Goal: Check status: Check status

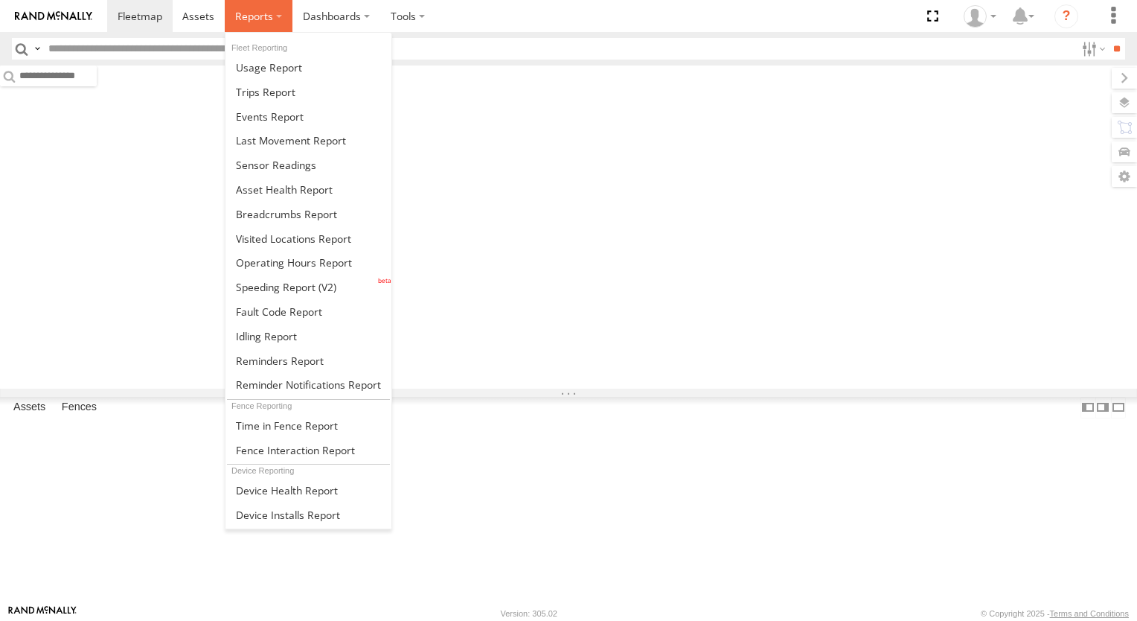
click at [261, 22] on span at bounding box center [254, 16] width 38 height 14
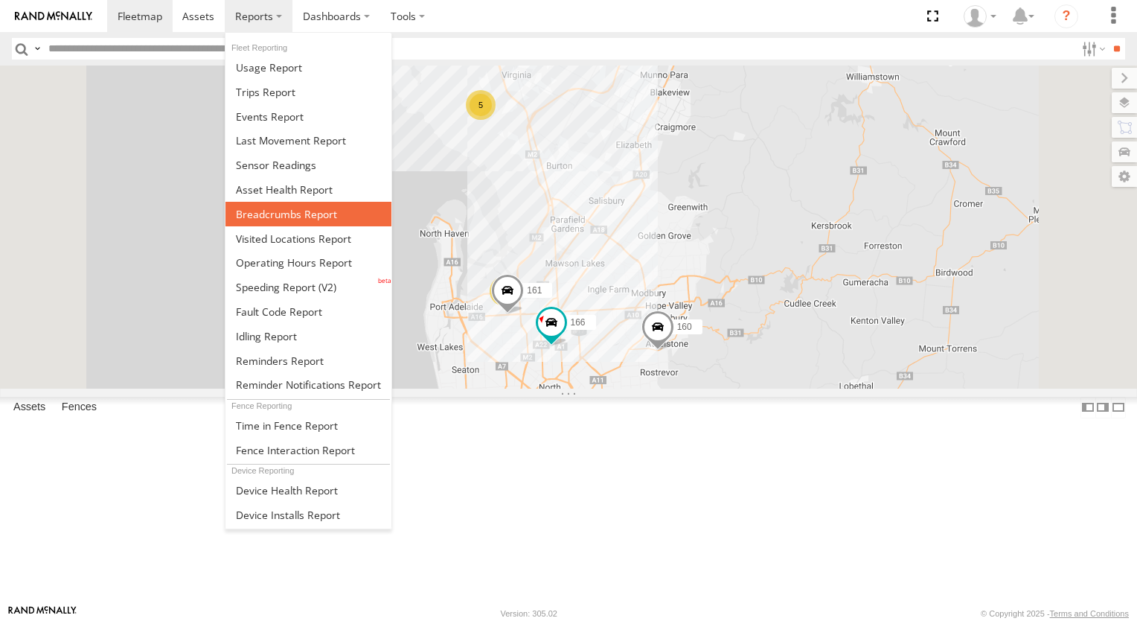
click at [297, 207] on span at bounding box center [286, 214] width 101 height 14
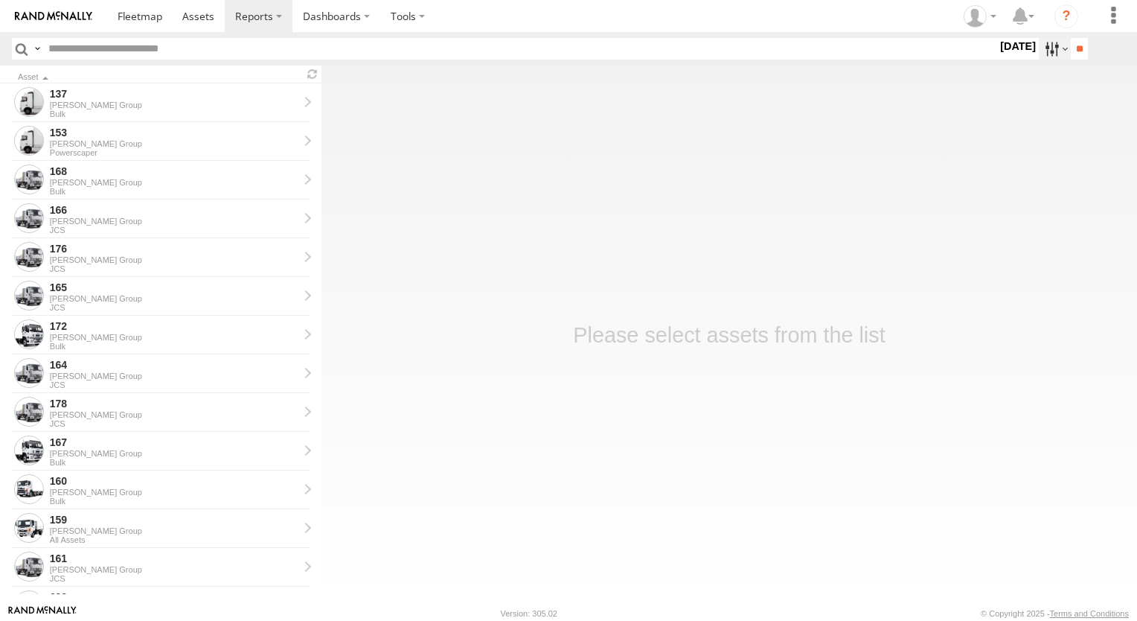
click at [1040, 47] on label at bounding box center [1055, 49] width 32 height 22
click at [0, 0] on label at bounding box center [0, 0] width 0 height 0
click at [1071, 57] on input "**" at bounding box center [1079, 49] width 17 height 22
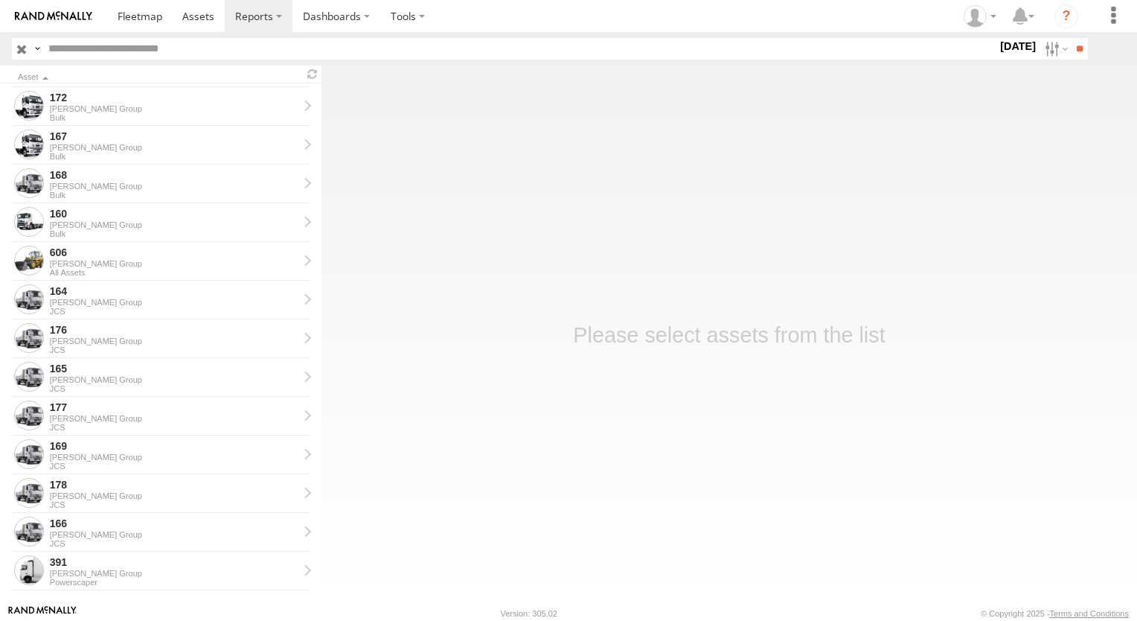
scroll to position [36, 0]
click at [79, 490] on div "[PERSON_NAME] Group" at bounding box center [174, 494] width 249 height 9
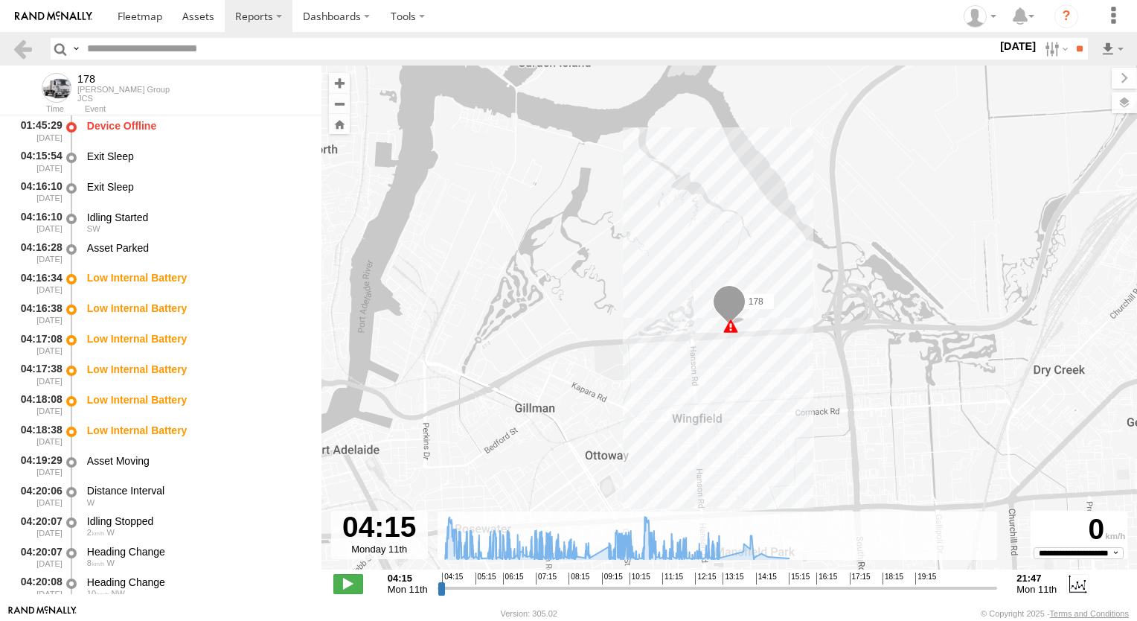
type input "**********"
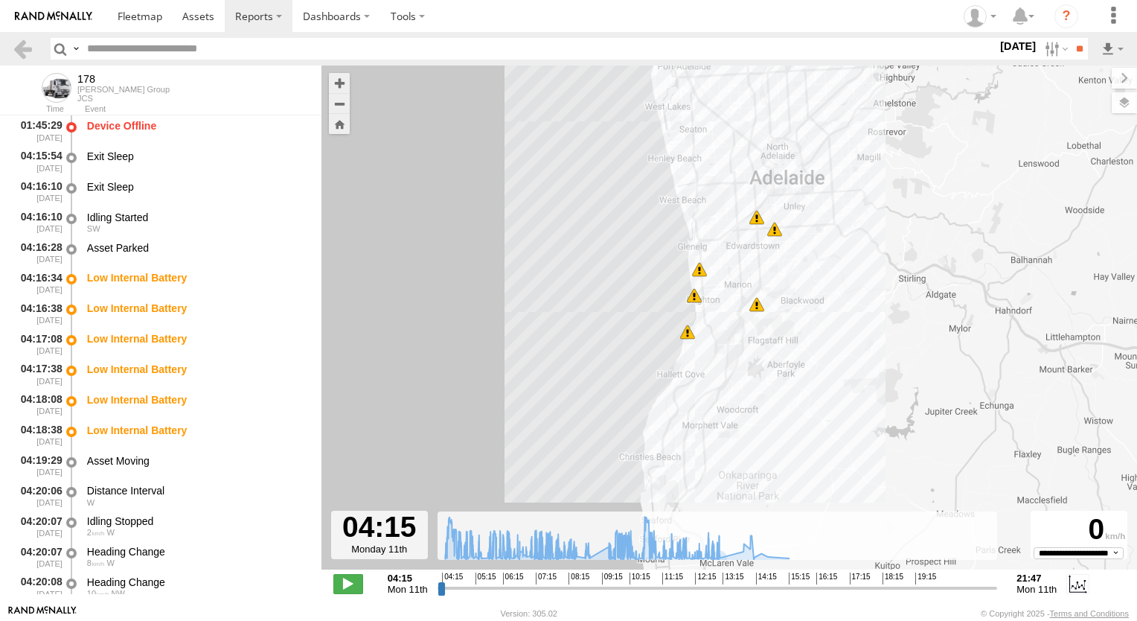
drag, startPoint x: 732, startPoint y: 441, endPoint x: 749, endPoint y: 335, distance: 107.7
click at [749, 335] on div "178 07:50 Mon 08:08 Mon 08:20 Mon 10:59 Mon 11:22 Mon 15:26 Mon 6 8" at bounding box center [730, 324] width 816 height 519
click at [706, 290] on div "178 07:50 Mon 08:08 Mon 08:20 Mon 10:59 Mon 11:22 Mon 15:26 Mon 6 8" at bounding box center [730, 324] width 816 height 519
click at [32, 60] on header "Search Query Asset ID Asset Label Registration Manufacturer Model VIN Job ID" at bounding box center [568, 48] width 1137 height 33
click at [26, 57] on link at bounding box center [23, 49] width 22 height 22
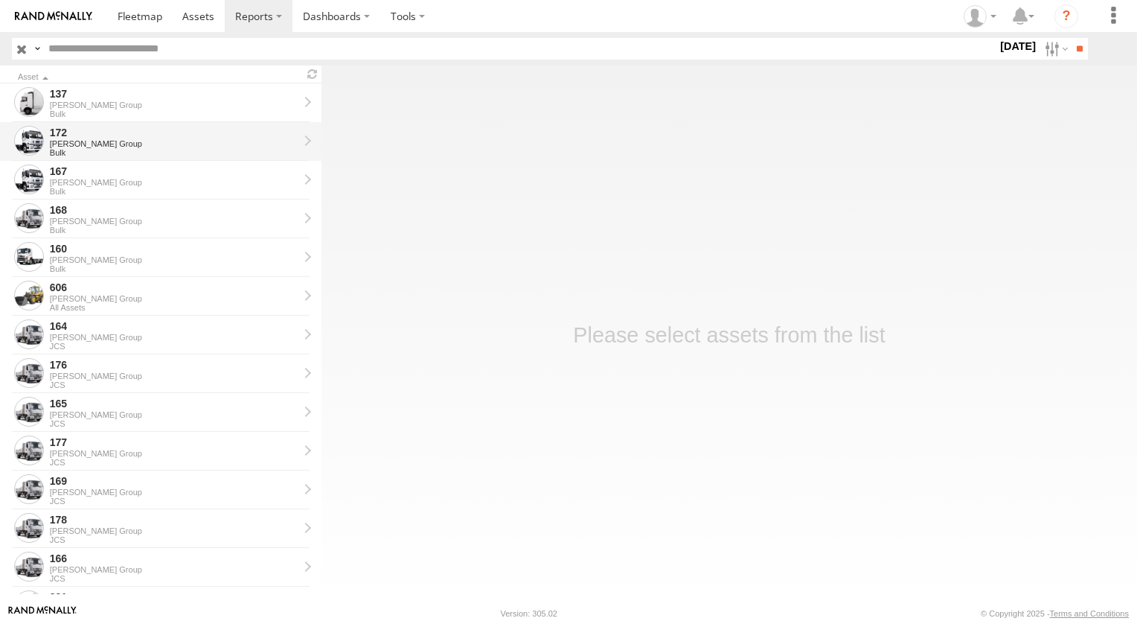
click at [74, 151] on div "Bulk" at bounding box center [174, 152] width 249 height 9
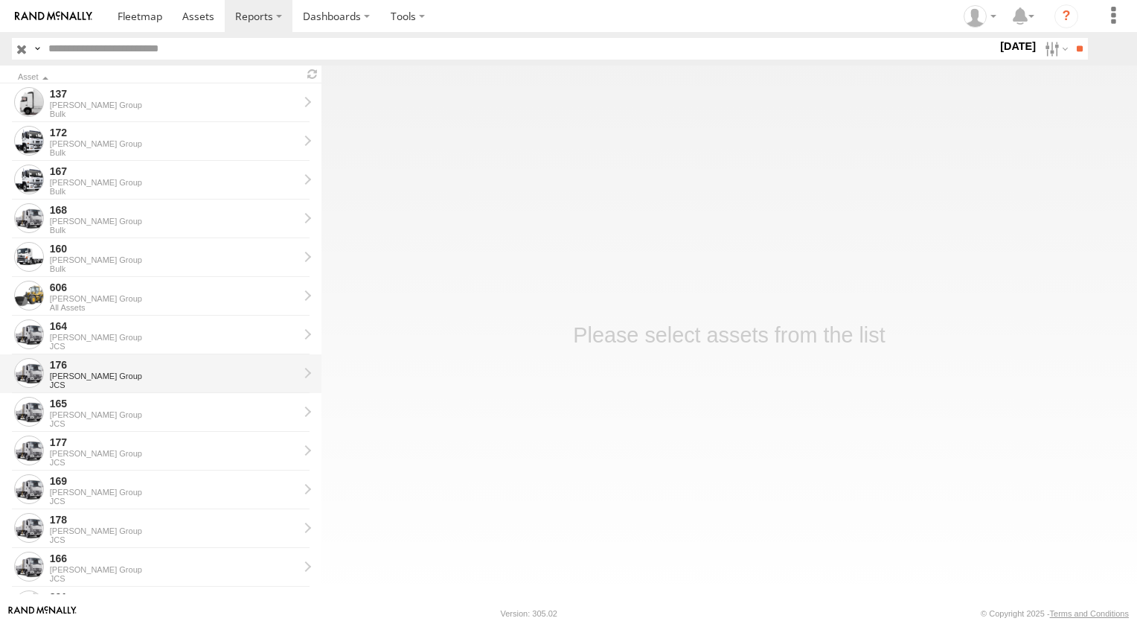
click at [97, 374] on div "[PERSON_NAME] Group" at bounding box center [174, 375] width 249 height 9
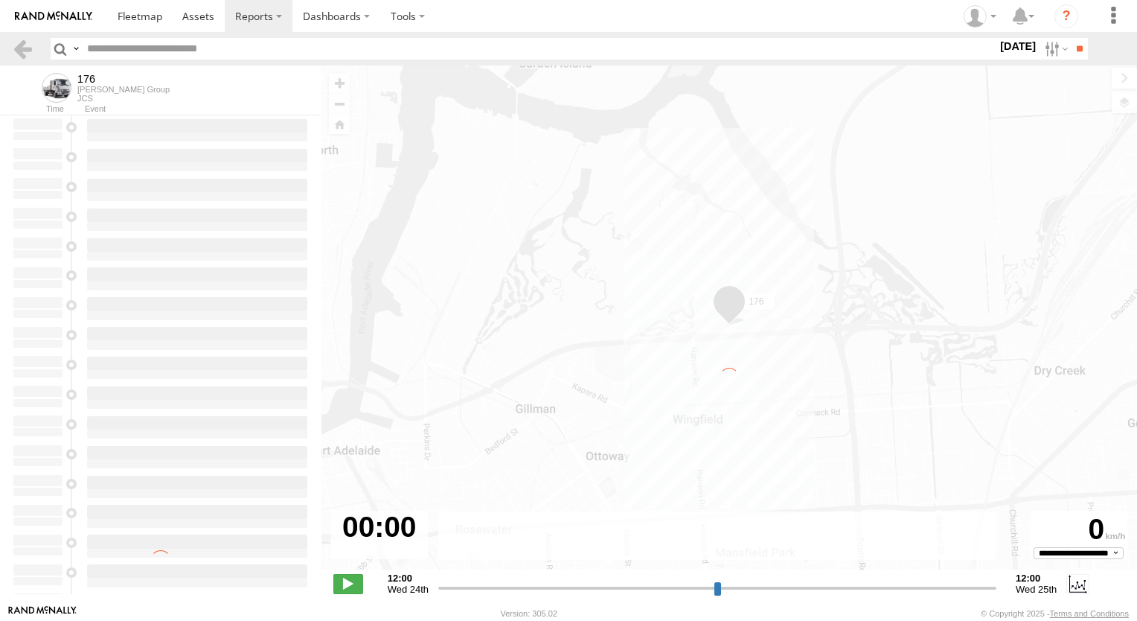
type input "**********"
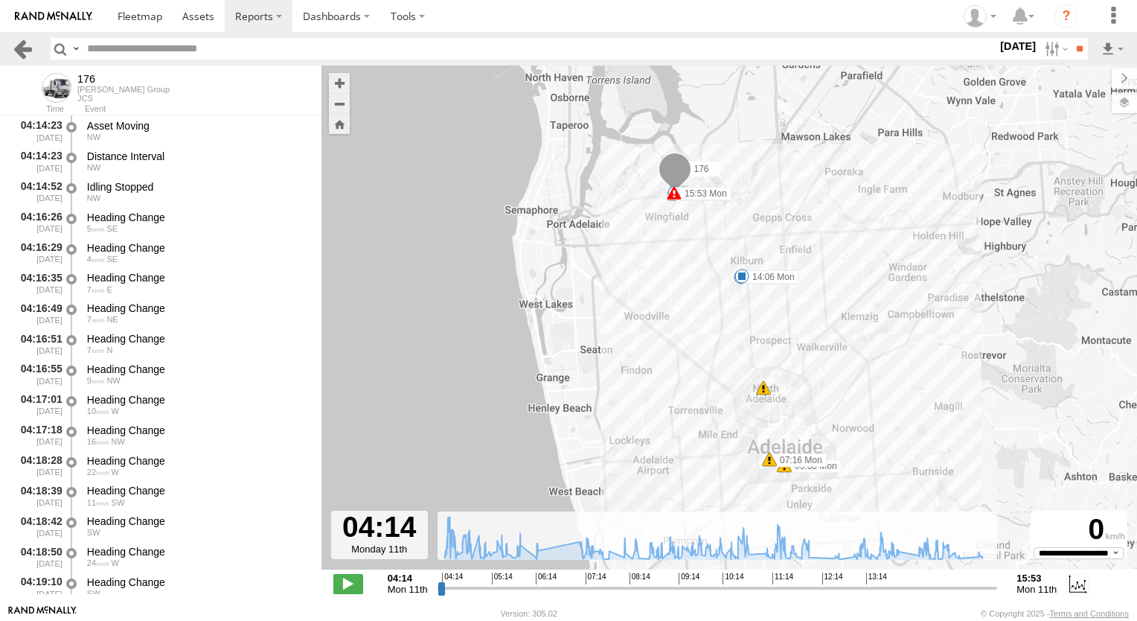
click at [31, 58] on link at bounding box center [23, 49] width 22 height 22
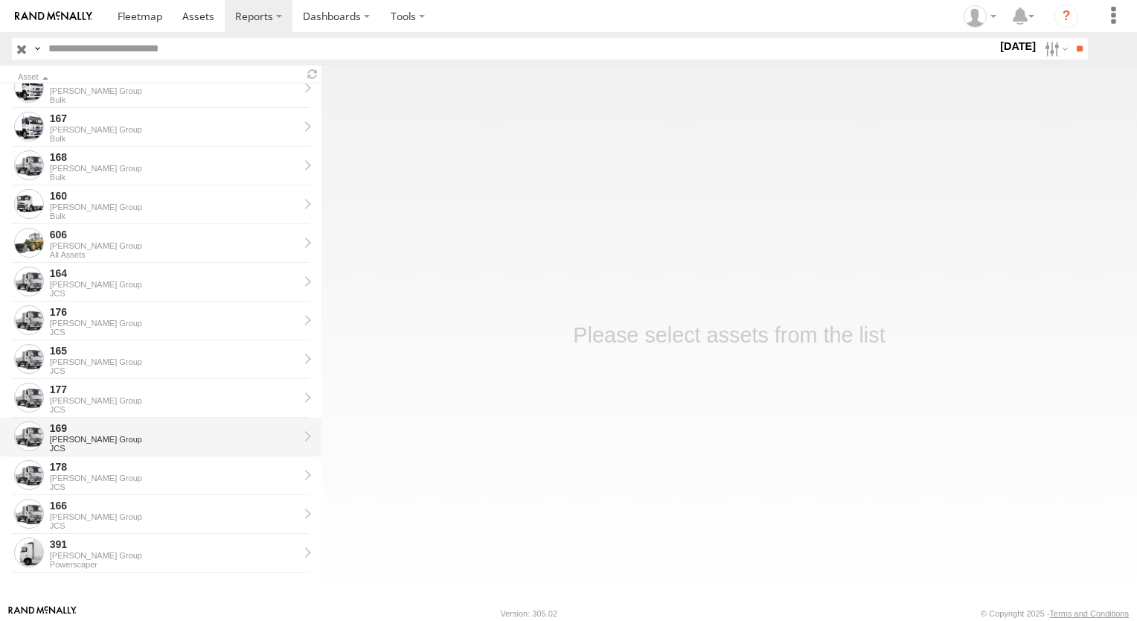
scroll to position [54, 0]
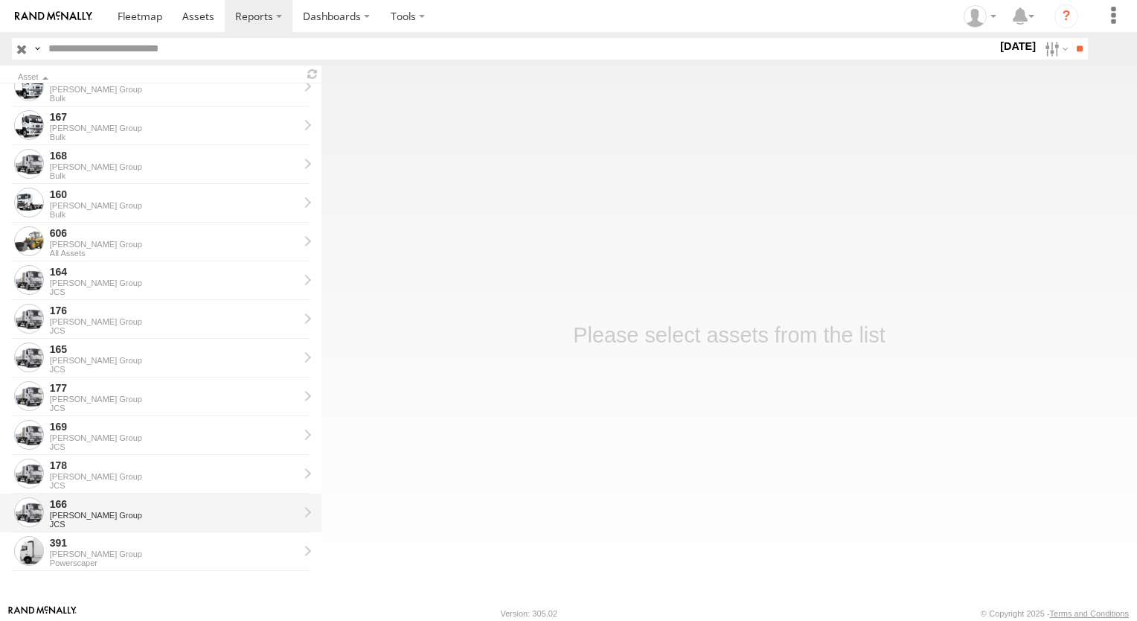
click at [104, 511] on div "[PERSON_NAME] Group" at bounding box center [174, 515] width 249 height 9
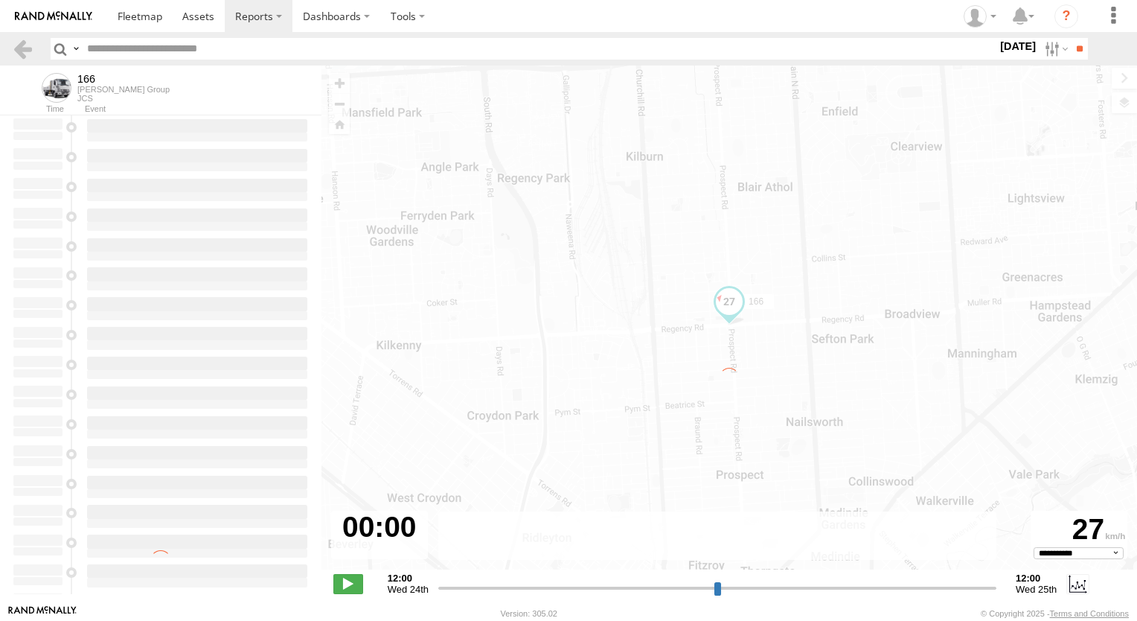
type input "**********"
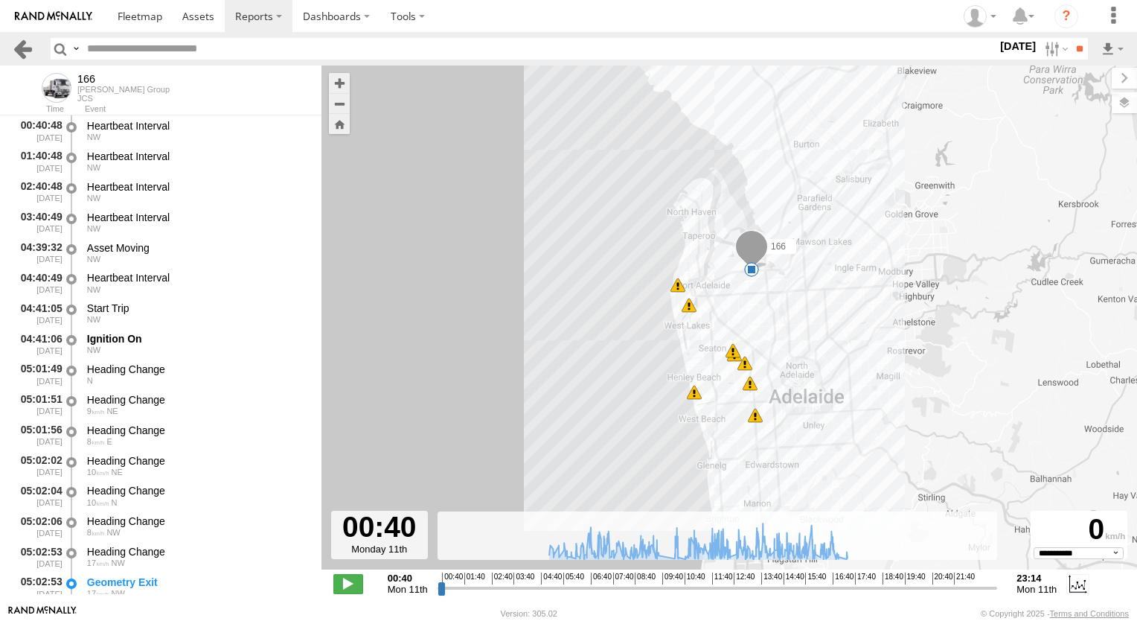
click at [25, 57] on link at bounding box center [23, 49] width 22 height 22
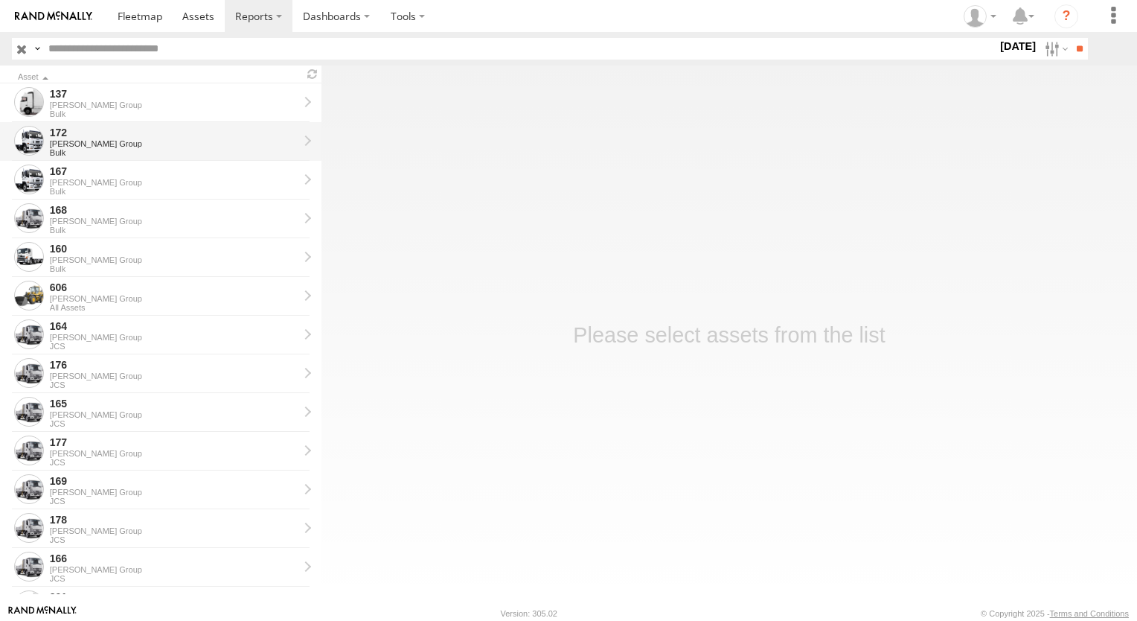
click at [95, 133] on div "172" at bounding box center [174, 132] width 249 height 13
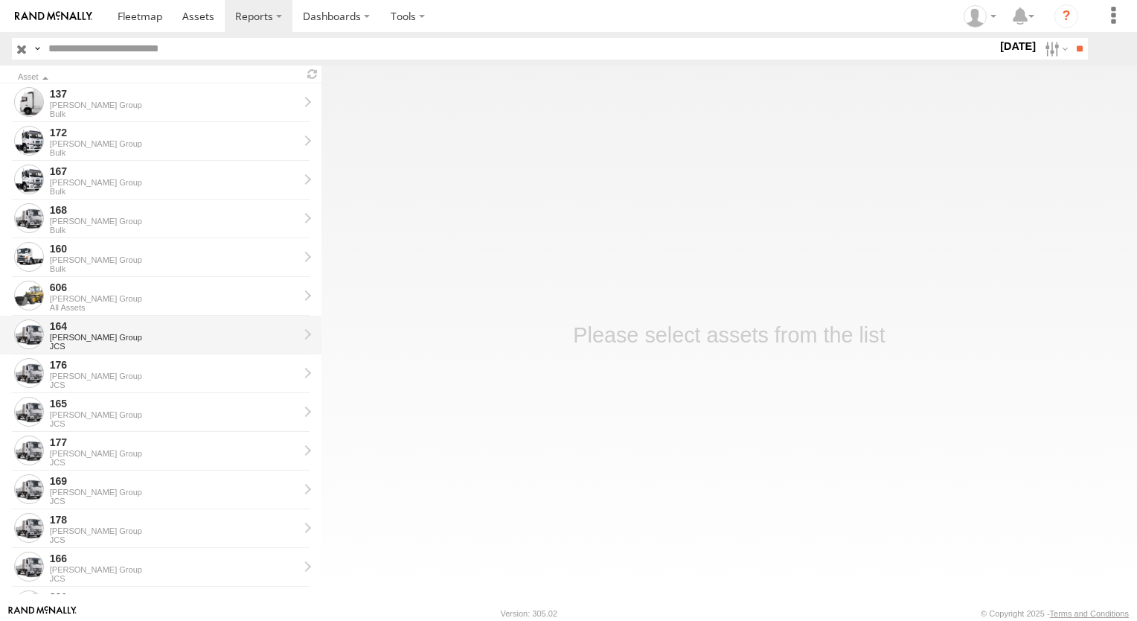
click at [88, 333] on div "[PERSON_NAME] Group" at bounding box center [174, 337] width 249 height 9
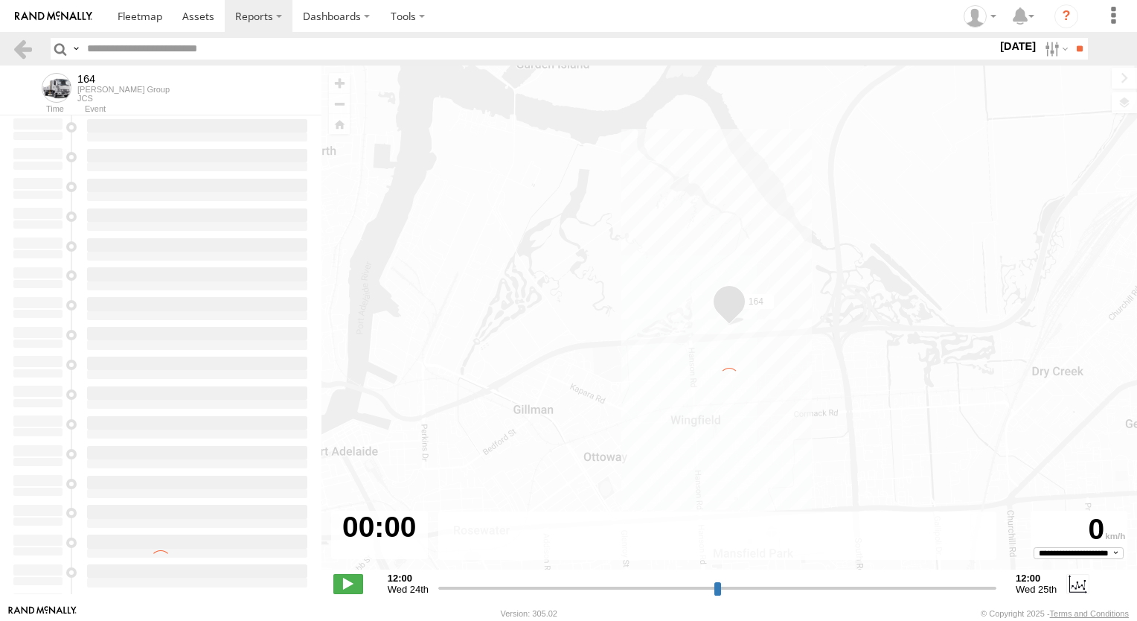
type input "**********"
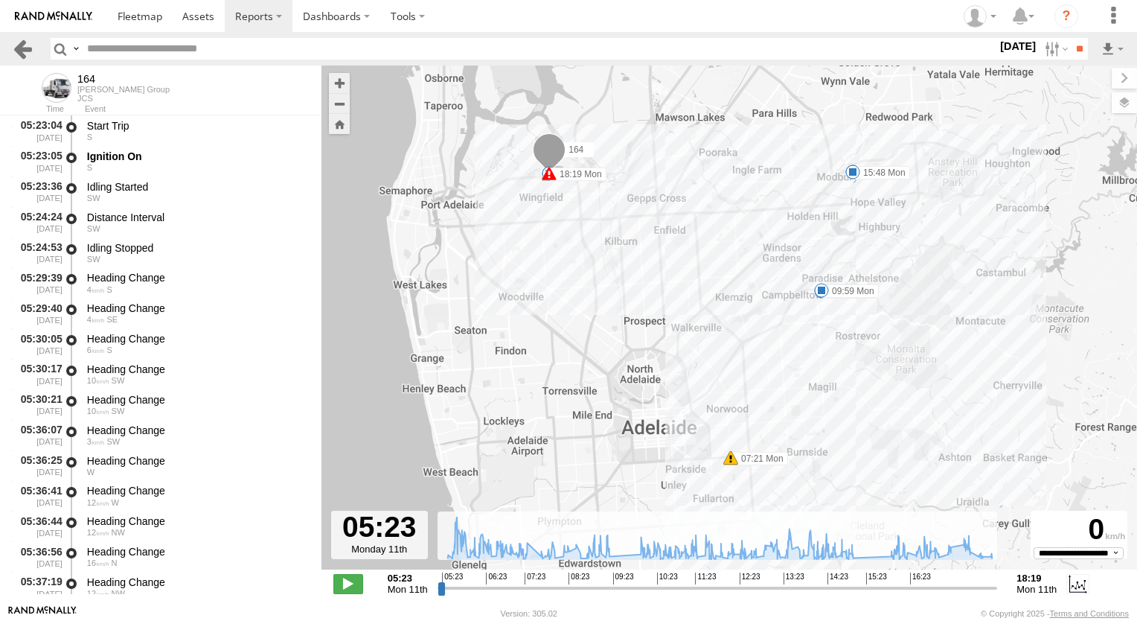
click at [24, 56] on link at bounding box center [23, 49] width 22 height 22
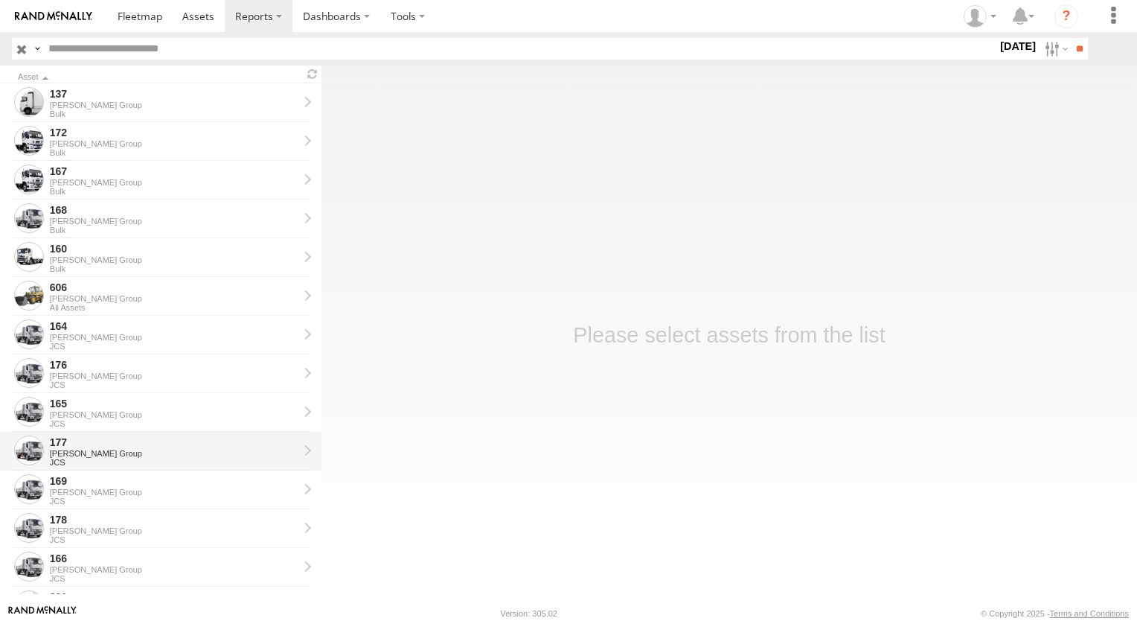
click at [80, 449] on div "[PERSON_NAME] Group" at bounding box center [174, 453] width 249 height 9
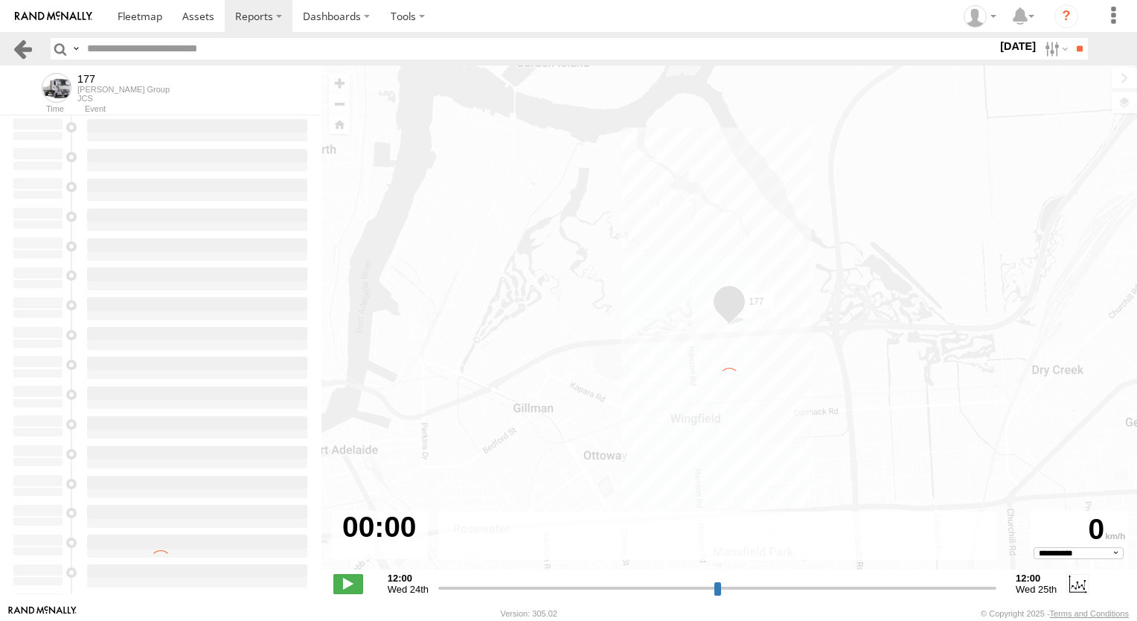
type input "**********"
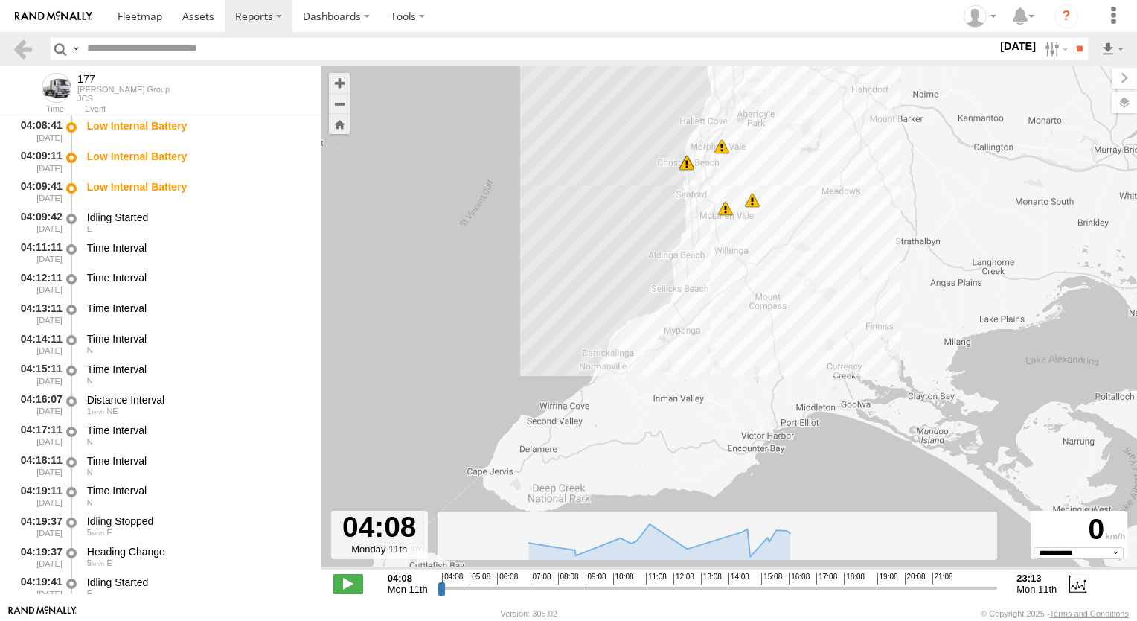
drag, startPoint x: 790, startPoint y: 418, endPoint x: 786, endPoint y: 190, distance: 227.8
click at [786, 190] on div "177 06:33 Mon 06:33 Mon 10:55 Mon 11:18 Mon 12:46 Mon 15:57 Mon 5" at bounding box center [730, 324] width 816 height 519
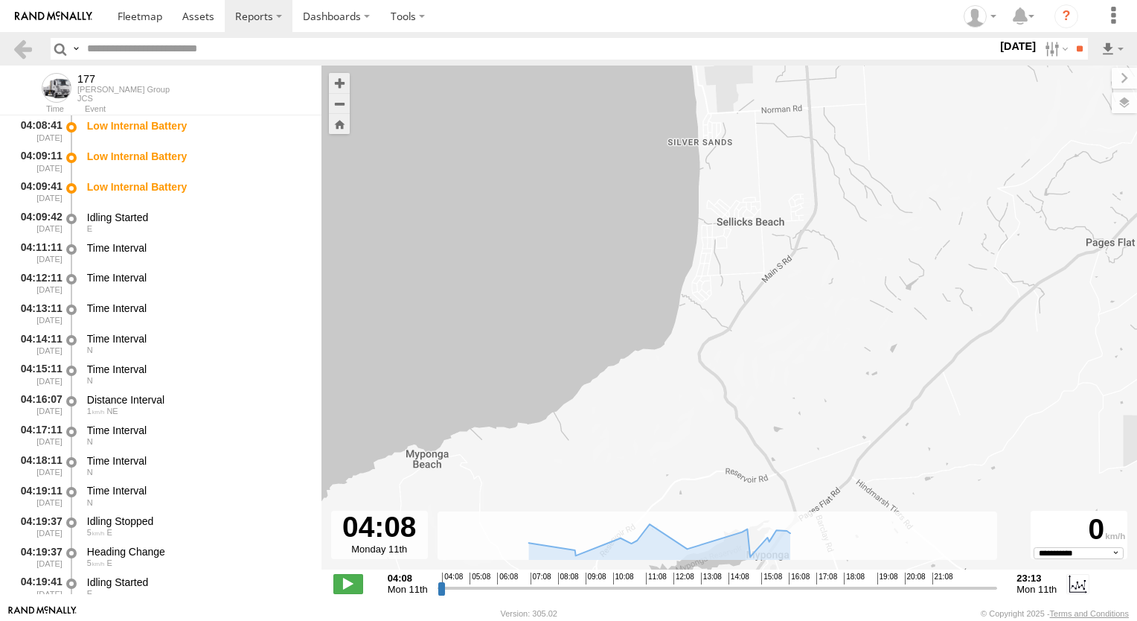
click at [831, 243] on div "177 06:33 Mon 06:33 Mon 10:55 Mon 11:18 Mon 12:46 Mon 15:57 Mon" at bounding box center [730, 324] width 816 height 519
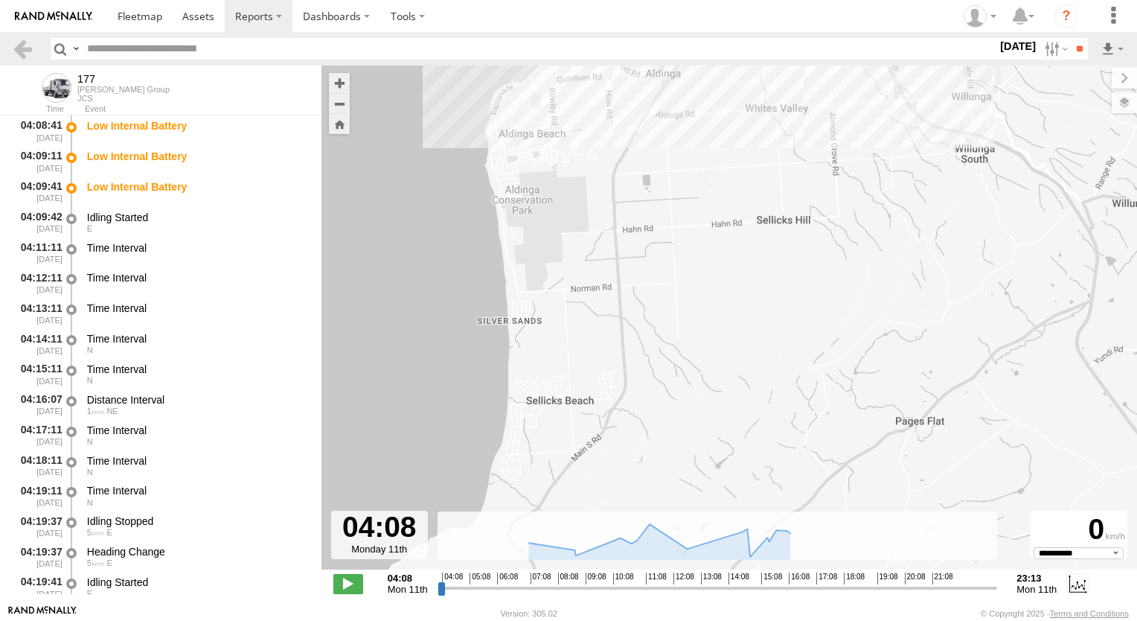
drag, startPoint x: 827, startPoint y: 164, endPoint x: 634, endPoint y: 349, distance: 267.4
click at [634, 349] on div "177 06:33 Mon 06:33 Mon 10:55 Mon 11:18 Mon 12:46 Mon 15:57 Mon" at bounding box center [730, 324] width 816 height 519
